Goal: Task Accomplishment & Management: Use online tool/utility

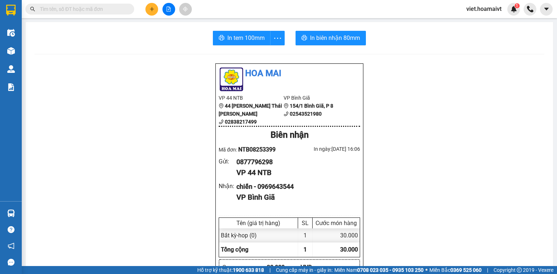
click at [90, 7] on input "text" at bounding box center [83, 9] width 86 height 8
click at [91, 9] on input "text" at bounding box center [83, 9] width 86 height 8
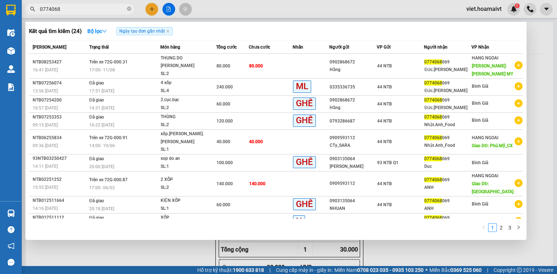
type input "0774068"
click at [129, 9] on icon "close-circle" at bounding box center [129, 9] width 4 height 4
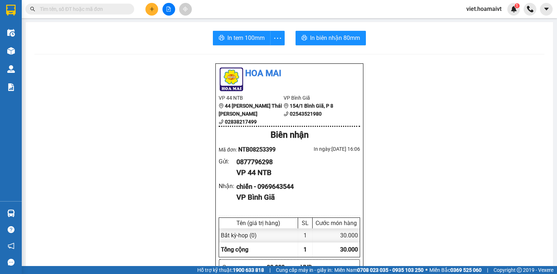
click at [117, 10] on input "text" at bounding box center [83, 9] width 86 height 8
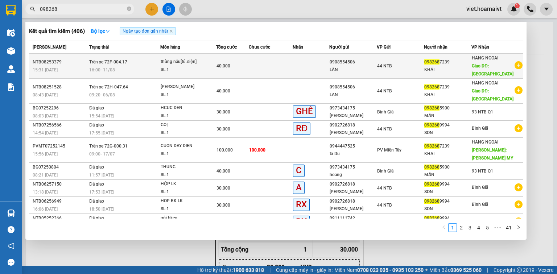
type input "098268"
click at [128, 67] on div "16:00 [DATE]" at bounding box center [124, 70] width 71 height 8
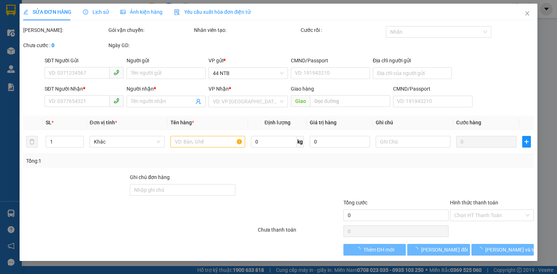
type input "0908554506"
type input "LÂN"
type input "0982687239"
type input "KHẢI"
type input "Phú.Mỹ_TX"
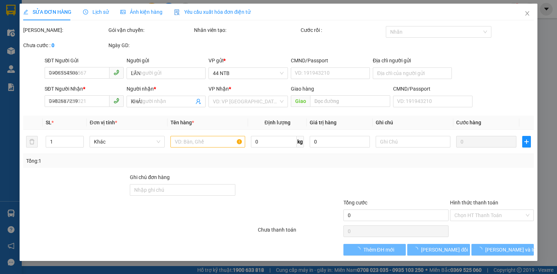
type input "40.000"
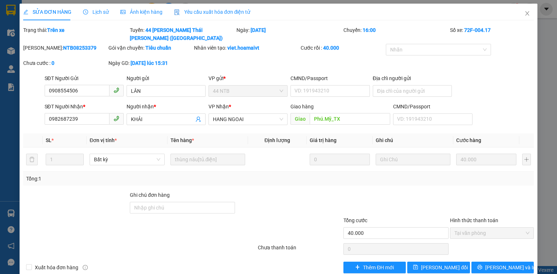
click at [100, 13] on span "Lịch sử" at bounding box center [96, 12] width 26 height 6
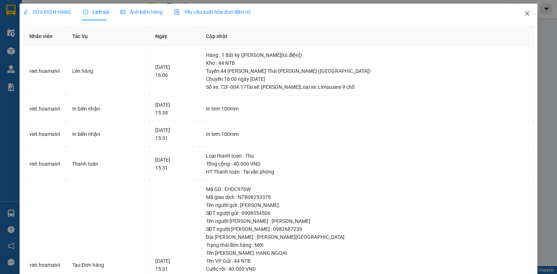
click at [524, 12] on icon "close" at bounding box center [527, 14] width 6 height 6
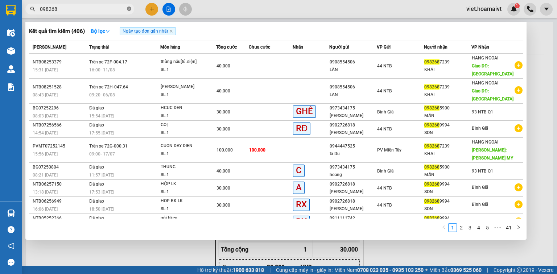
click at [130, 8] on icon "close-circle" at bounding box center [129, 9] width 4 height 4
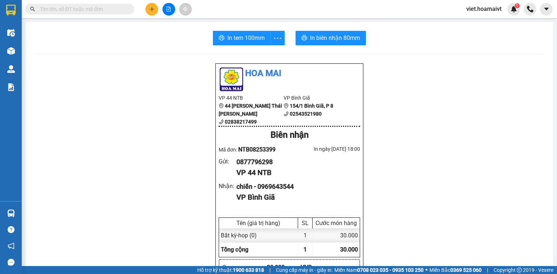
click at [113, 9] on input "text" at bounding box center [83, 9] width 86 height 8
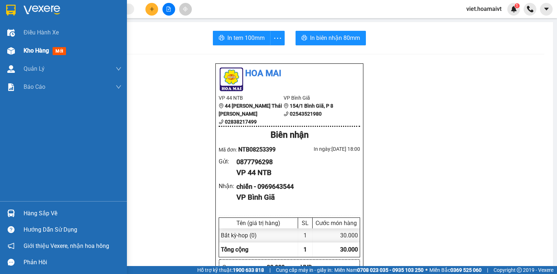
click at [32, 51] on span "Kho hàng" at bounding box center [36, 50] width 25 height 7
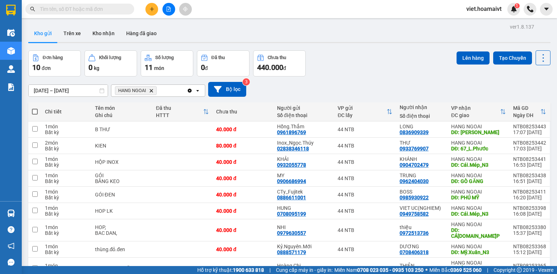
click at [98, 10] on input "text" at bounding box center [83, 9] width 86 height 8
